Goal: Entertainment & Leisure: Consume media (video, audio)

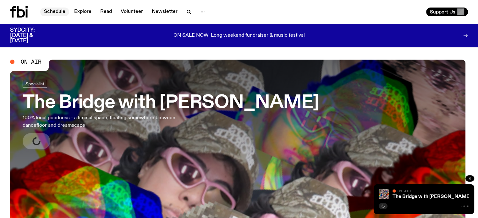
click at [57, 13] on link "Schedule" at bounding box center [54, 12] width 29 height 9
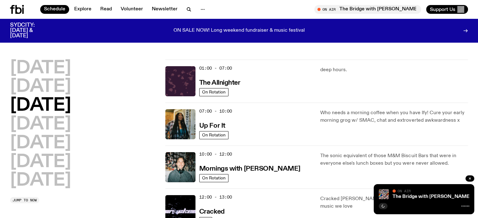
scroll to position [31, 0]
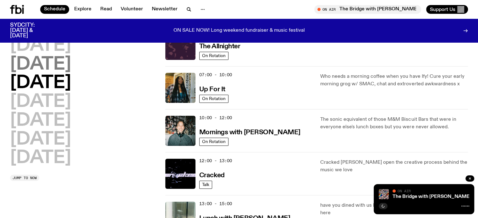
click at [50, 61] on h2 "[DATE]" at bounding box center [40, 65] width 61 height 18
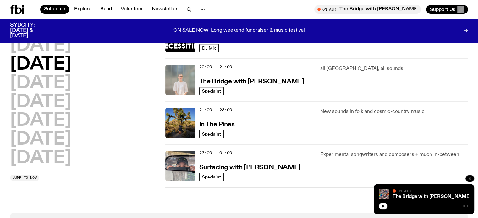
scroll to position [363, 0]
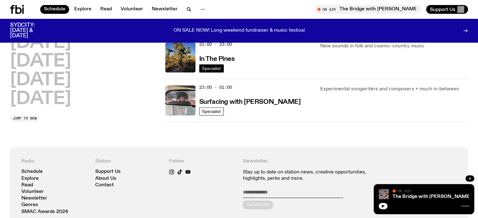
click at [207, 66] on span "Specialist" at bounding box center [211, 68] width 19 height 5
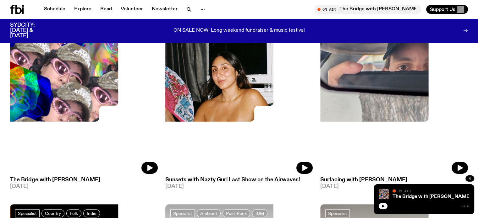
scroll to position [122, 0]
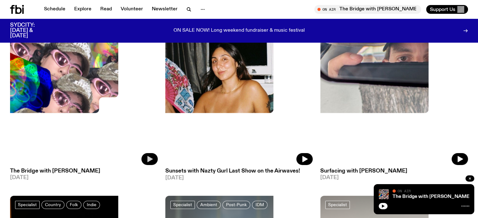
click at [147, 156] on icon "button" at bounding box center [149, 159] width 5 height 6
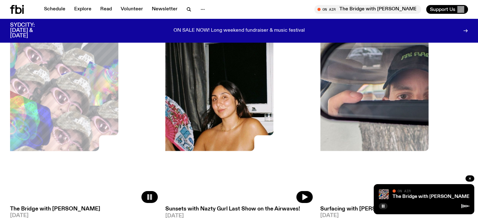
scroll to position [91, 0]
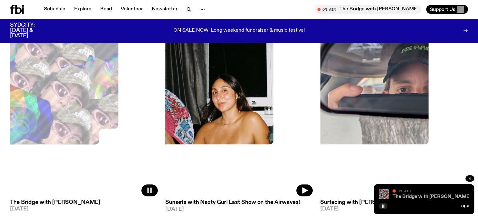
click at [412, 197] on link "The Bridge with [PERSON_NAME]" at bounding box center [431, 196] width 78 height 5
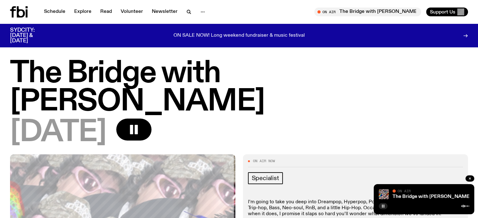
click at [383, 207] on icon "button" at bounding box center [383, 206] width 4 height 4
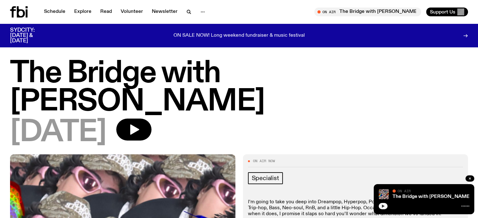
click at [383, 207] on icon "button" at bounding box center [383, 206] width 4 height 4
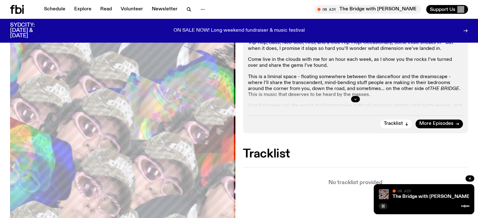
scroll to position [220, 0]
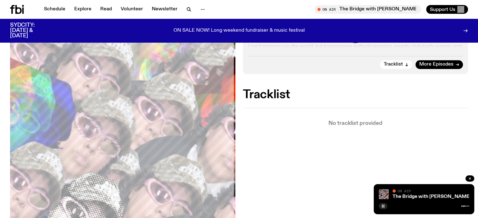
click at [396, 208] on div at bounding box center [423, 206] width 90 height 8
click at [403, 199] on div "The Bridge with [PERSON_NAME] On Air On Air" at bounding box center [423, 199] width 100 height 30
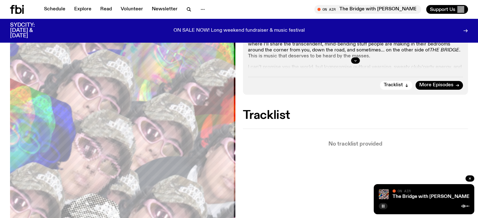
scroll to position [188, 0]
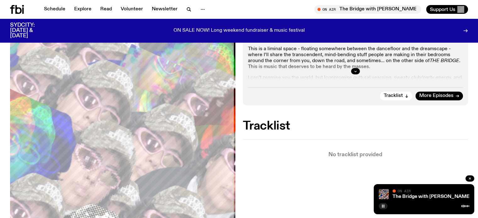
click at [400, 208] on div at bounding box center [423, 206] width 90 height 8
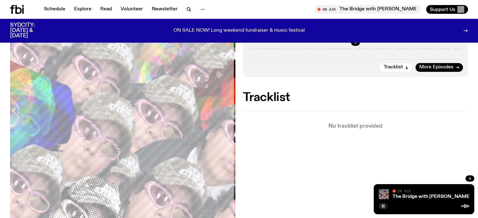
scroll to position [251, 0]
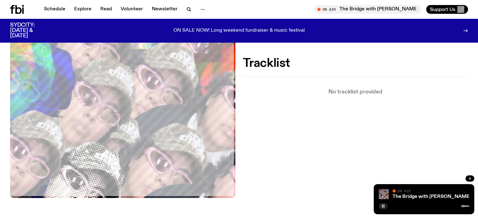
click at [381, 206] on icon "button" at bounding box center [383, 206] width 4 height 4
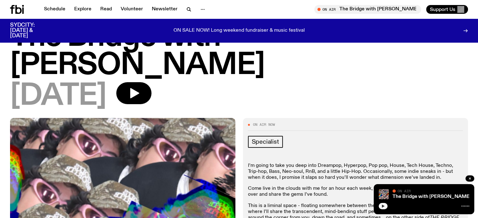
scroll to position [0, 0]
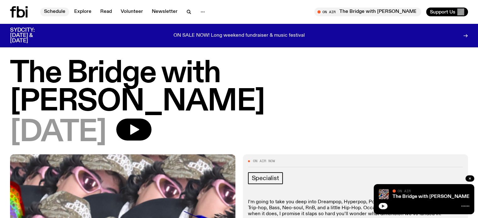
click at [54, 12] on link "Schedule" at bounding box center [54, 12] width 29 height 9
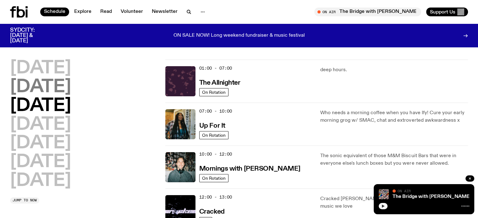
click at [65, 88] on h2 "[DATE]" at bounding box center [40, 87] width 61 height 18
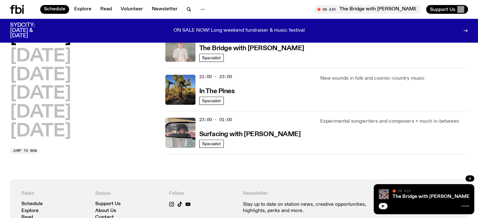
scroll to position [332, 0]
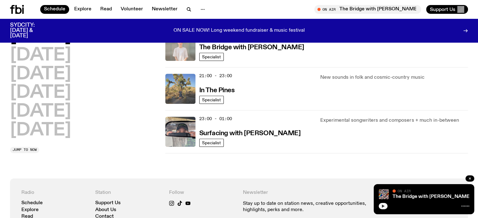
click at [183, 94] on img at bounding box center [180, 89] width 30 height 30
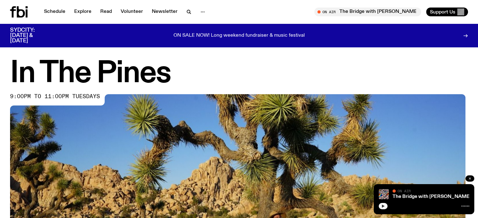
click at [469, 178] on icon "button" at bounding box center [469, 179] width 4 height 4
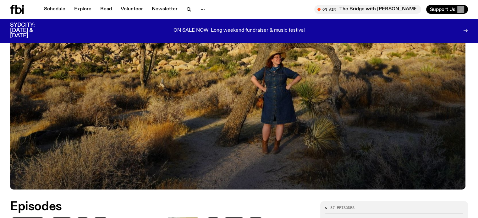
scroll to position [218, 0]
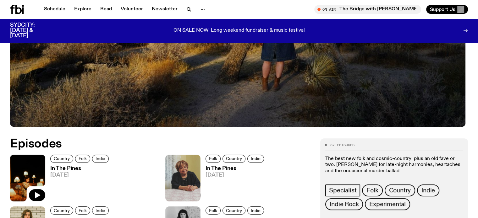
click at [36, 185] on icon at bounding box center [27, 178] width 35 height 47
click at [38, 196] on icon "button" at bounding box center [37, 195] width 5 height 6
